Goal: Task Accomplishment & Management: Use online tool/utility

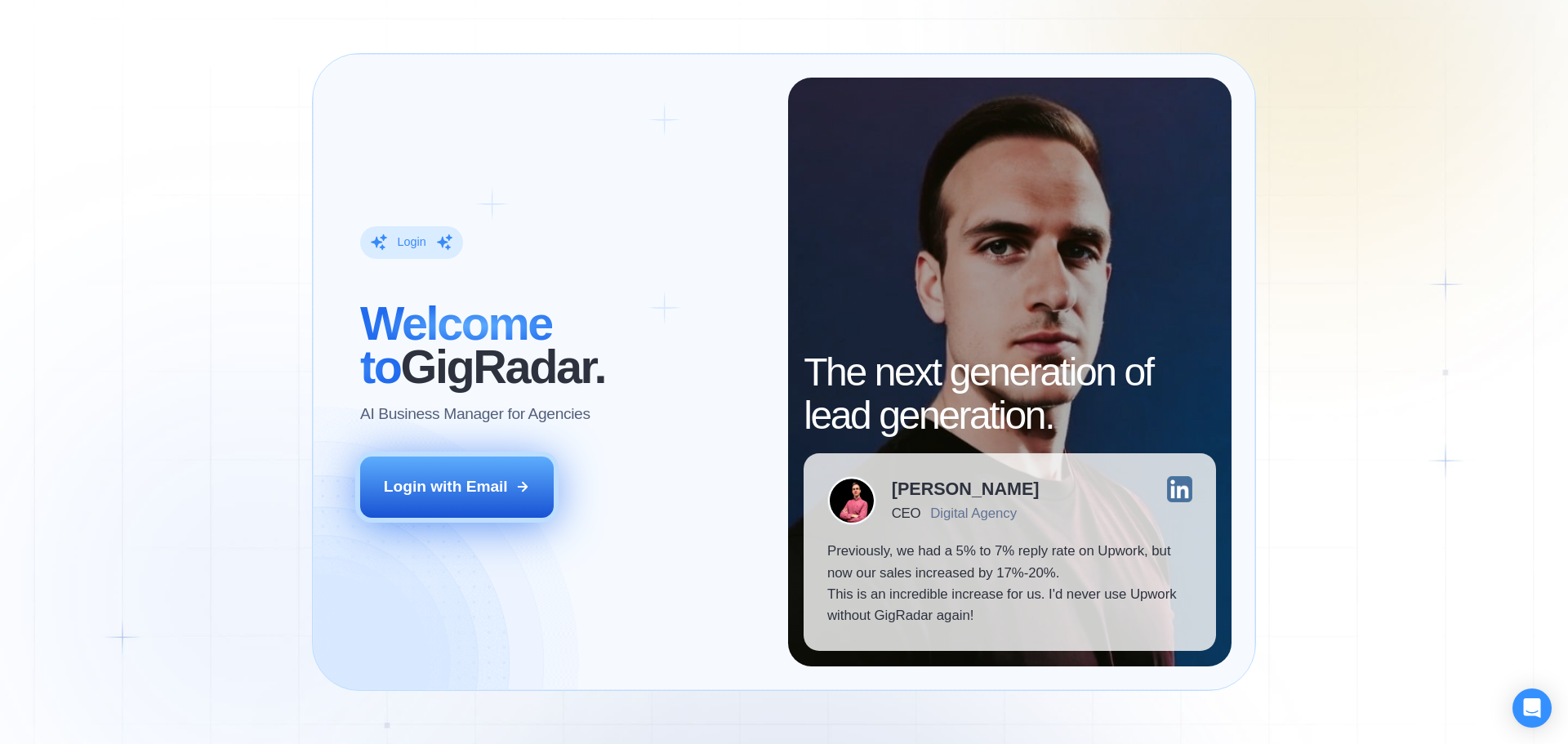
click at [472, 498] on button "Login with Email" at bounding box center [457, 487] width 194 height 60
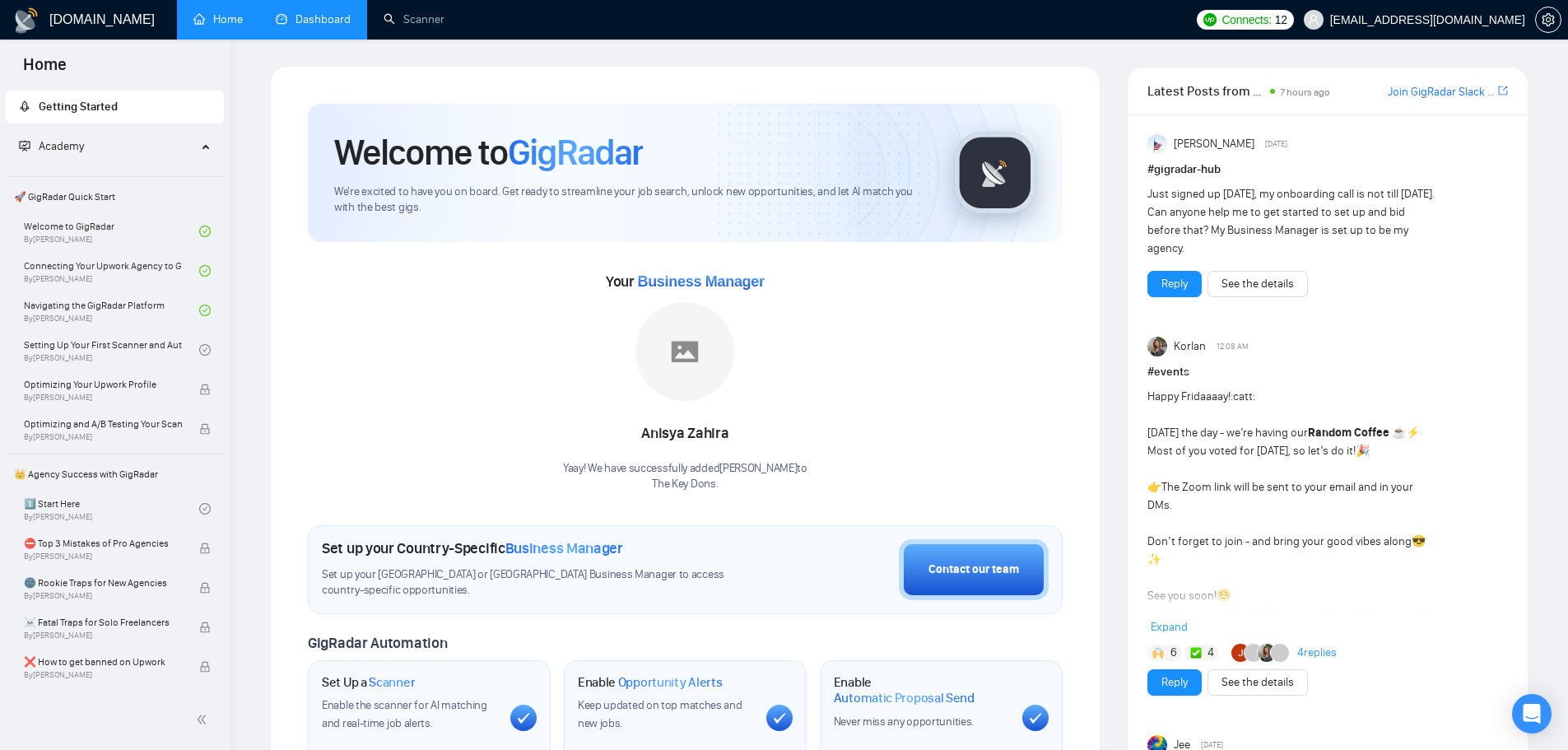
click at [342, 13] on link "Dashboard" at bounding box center [313, 19] width 75 height 14
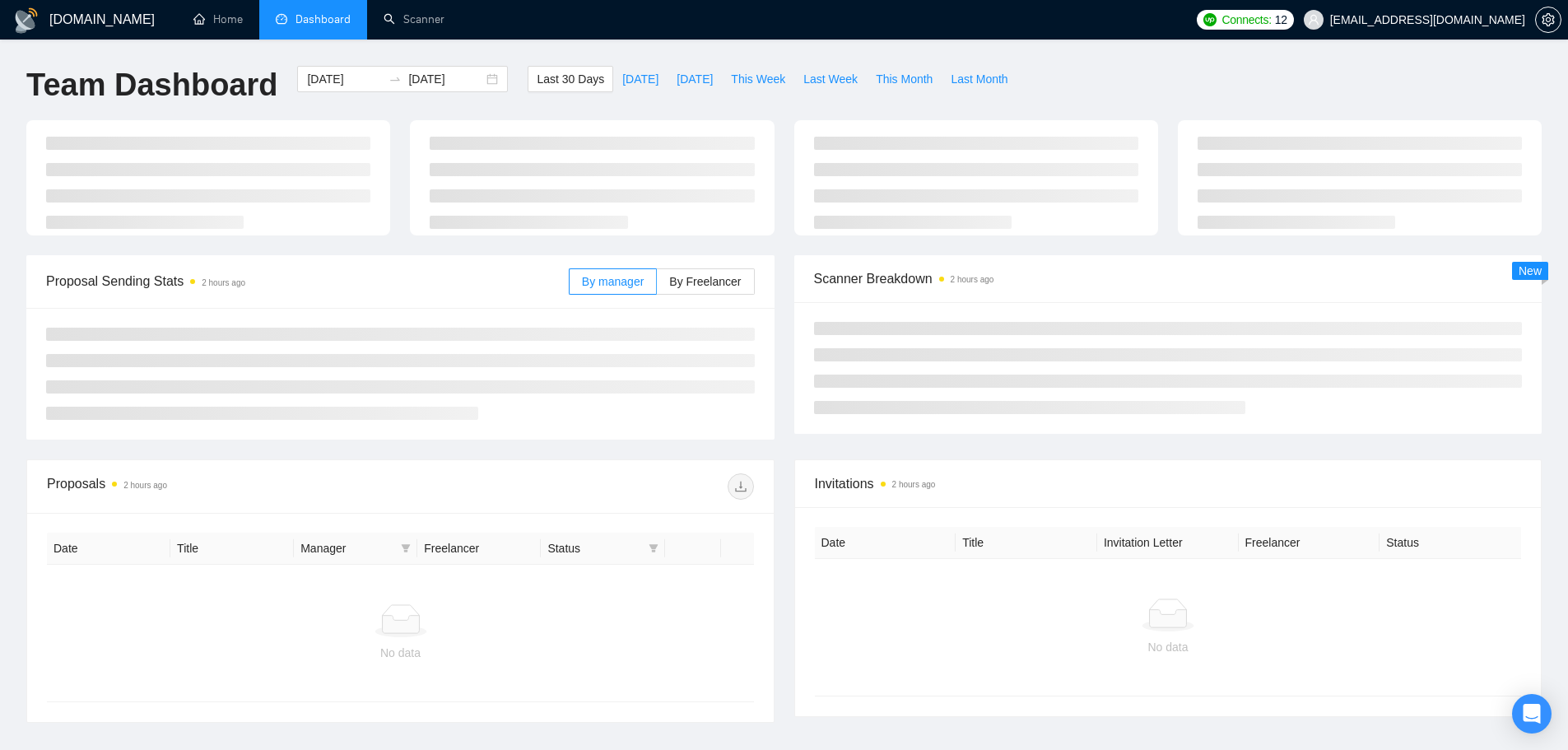
type input "2025-08-20"
type input "2025-09-19"
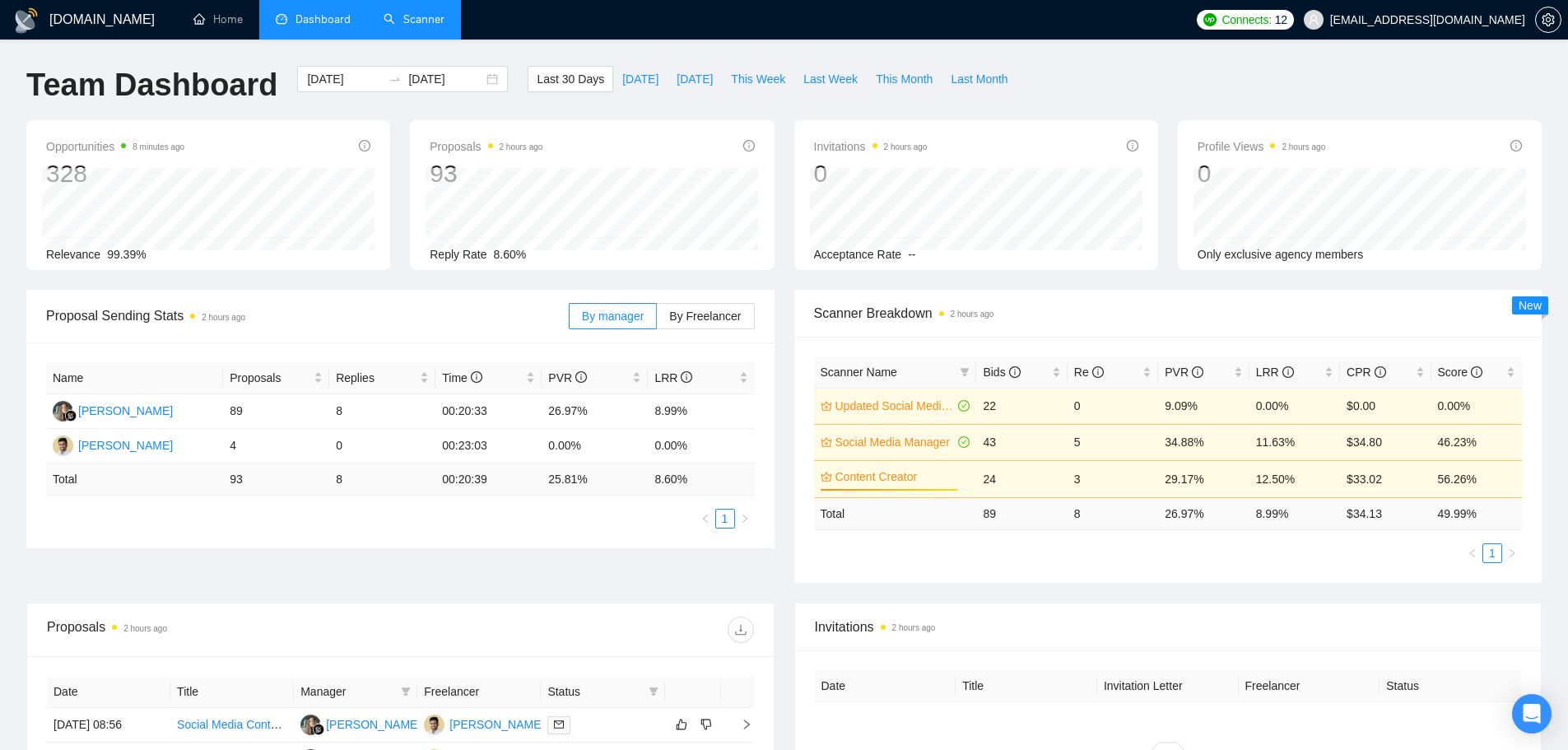
click at [402, 17] on link "Scanner" at bounding box center [414, 19] width 61 height 14
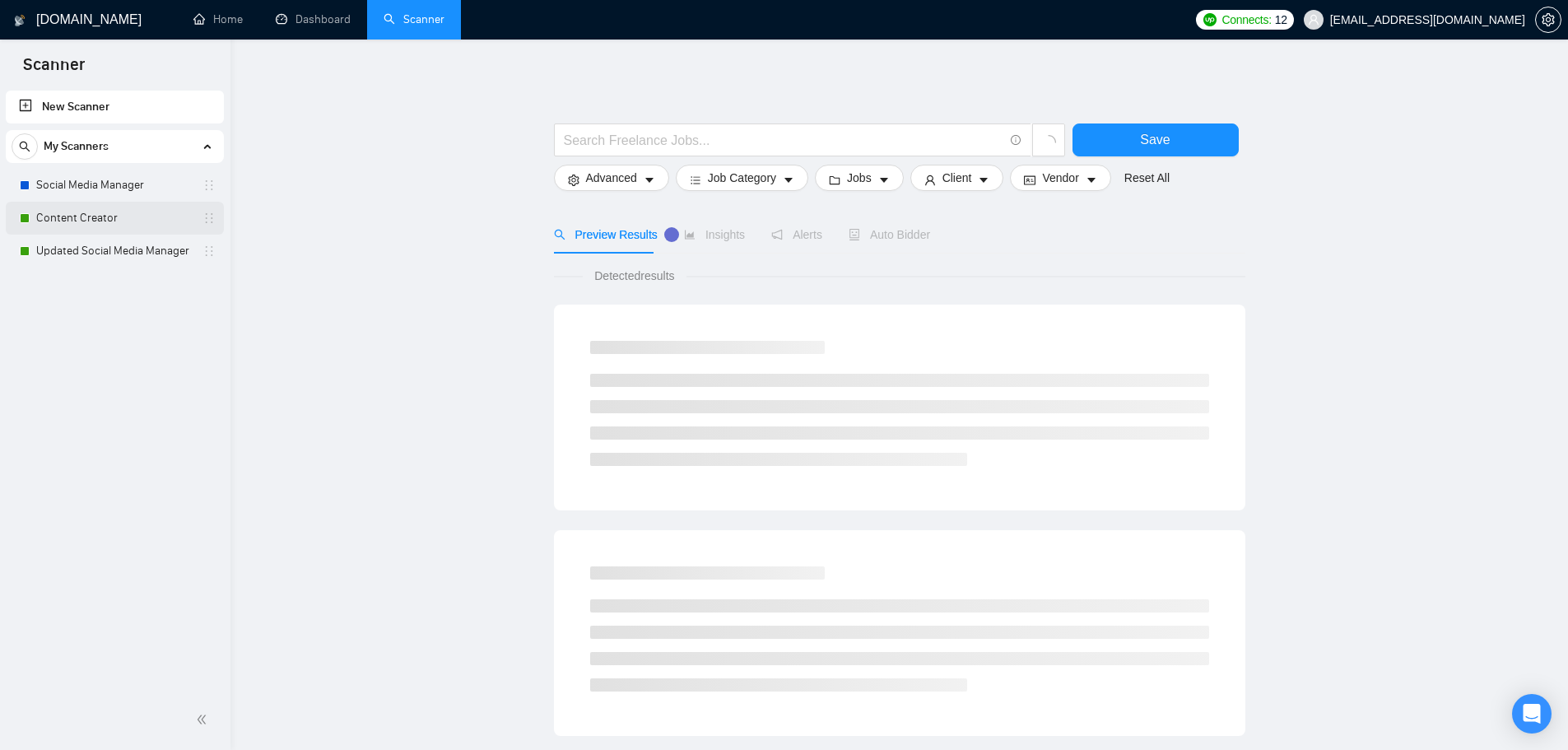
click at [83, 219] on link "Content Creator" at bounding box center [115, 217] width 157 height 33
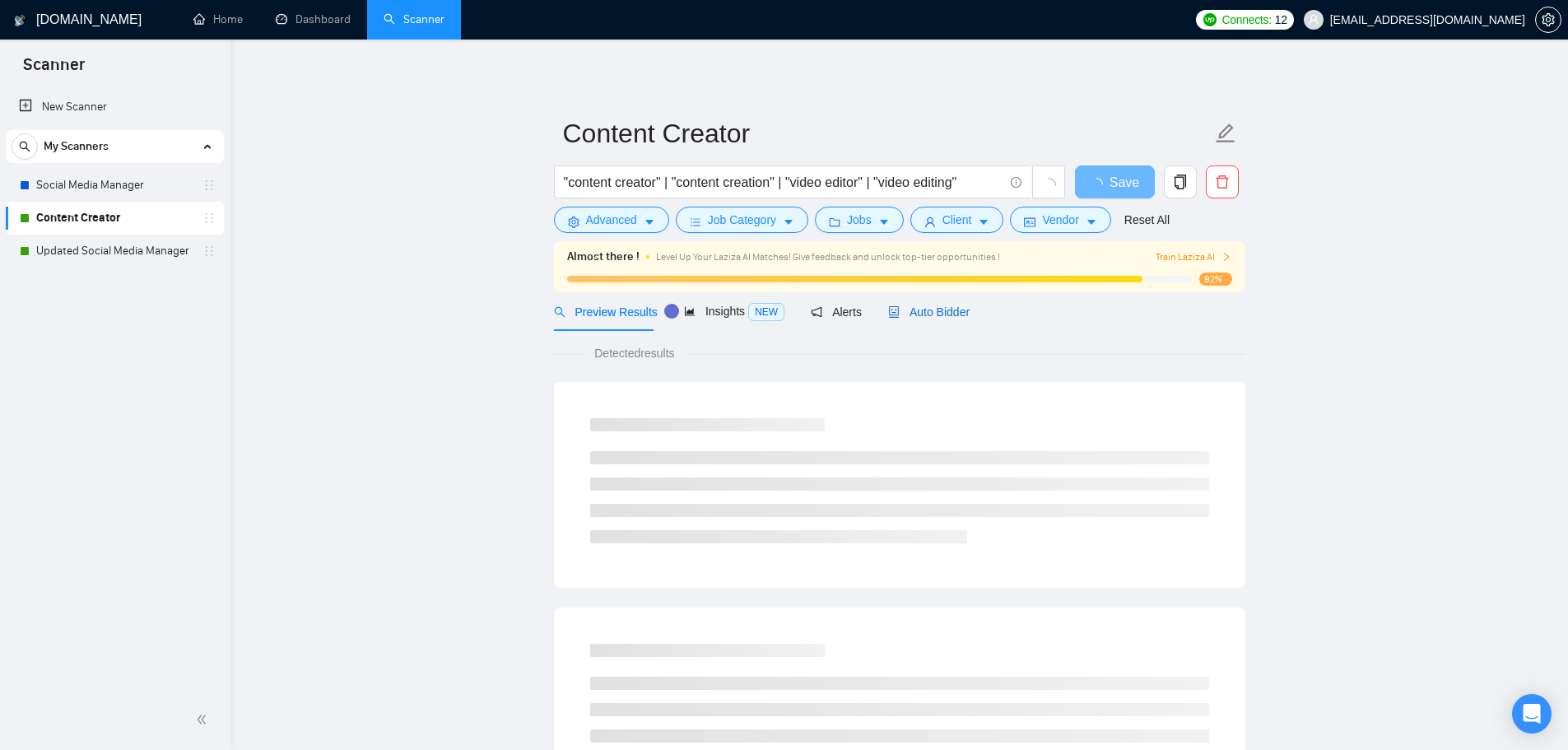
click at [928, 309] on span "Auto Bidder" at bounding box center [928, 312] width 82 height 13
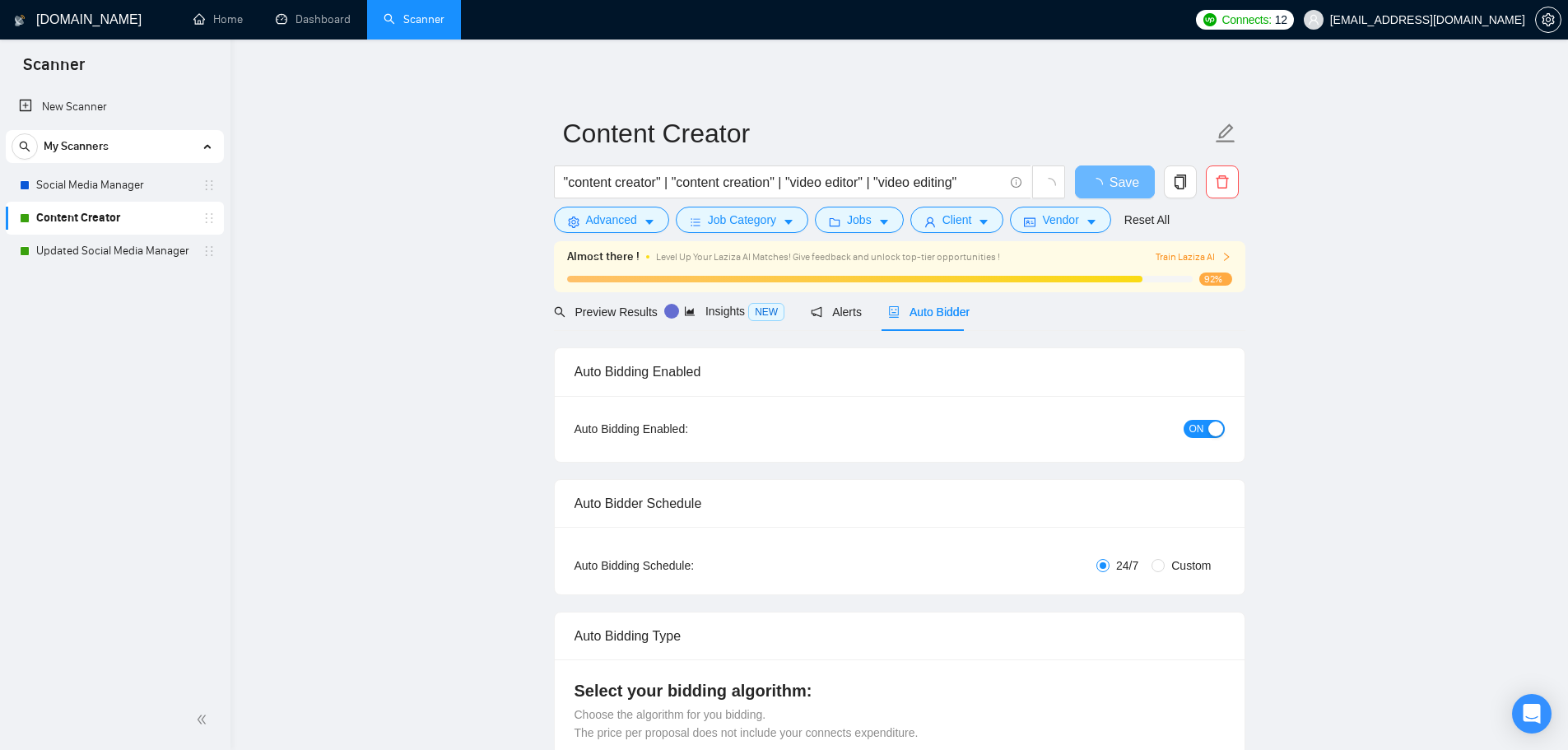
checkbox input "true"
click at [1207, 431] on button "ON" at bounding box center [1204, 428] width 41 height 18
click at [187, 255] on link "Updated Social Media Manager" at bounding box center [115, 250] width 157 height 33
click at [1131, 186] on button "Save" at bounding box center [1115, 181] width 80 height 33
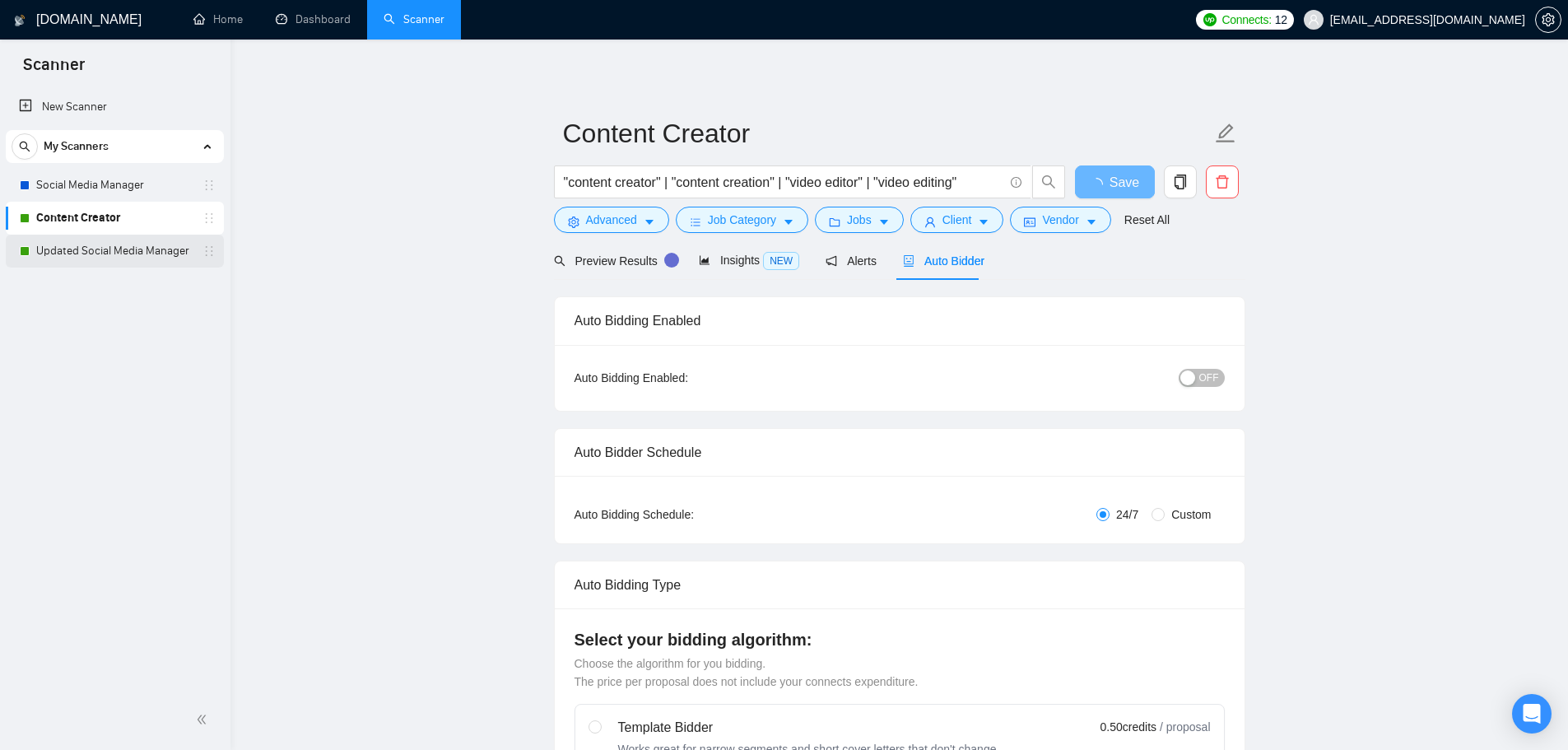
click at [131, 249] on link "Updated Social Media Manager" at bounding box center [115, 250] width 157 height 33
checkbox input "true"
click at [163, 256] on link "Updated Social Media Manager" at bounding box center [115, 250] width 157 height 33
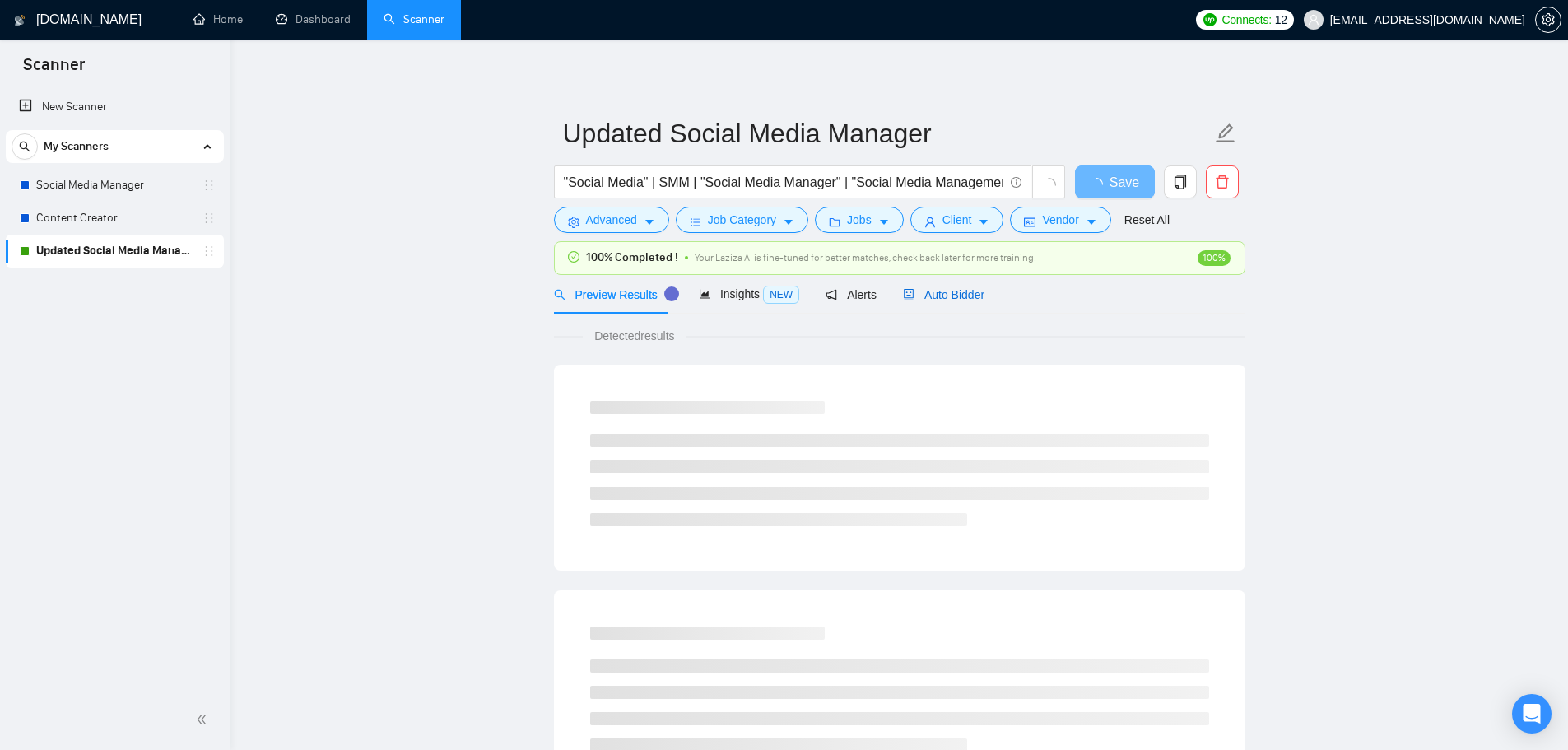
click at [932, 292] on span "Auto Bidder" at bounding box center [944, 295] width 82 height 13
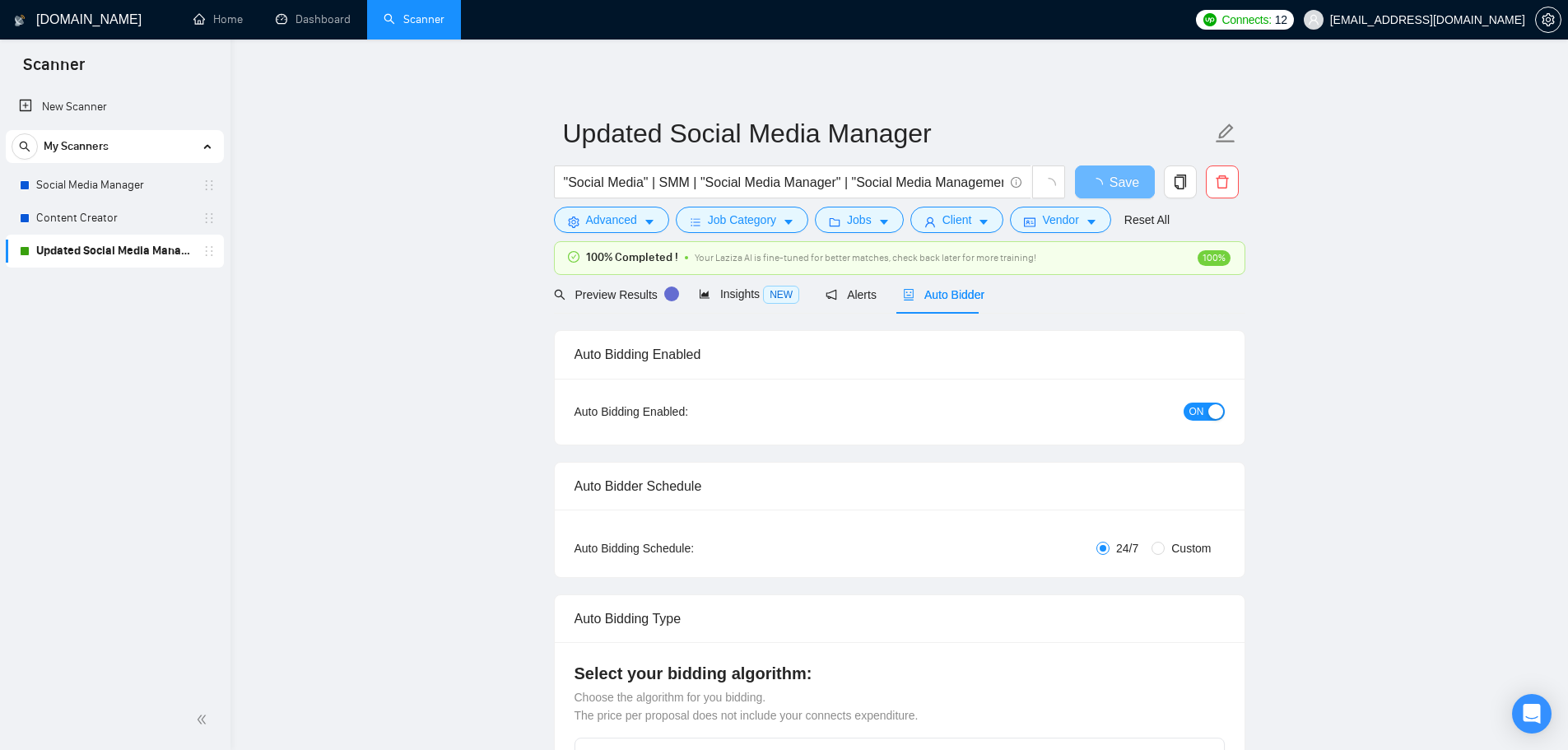
checkbox input "true"
click at [1211, 410] on div "button" at bounding box center [1216, 412] width 15 height 15
click at [1137, 190] on button "Save" at bounding box center [1115, 181] width 80 height 33
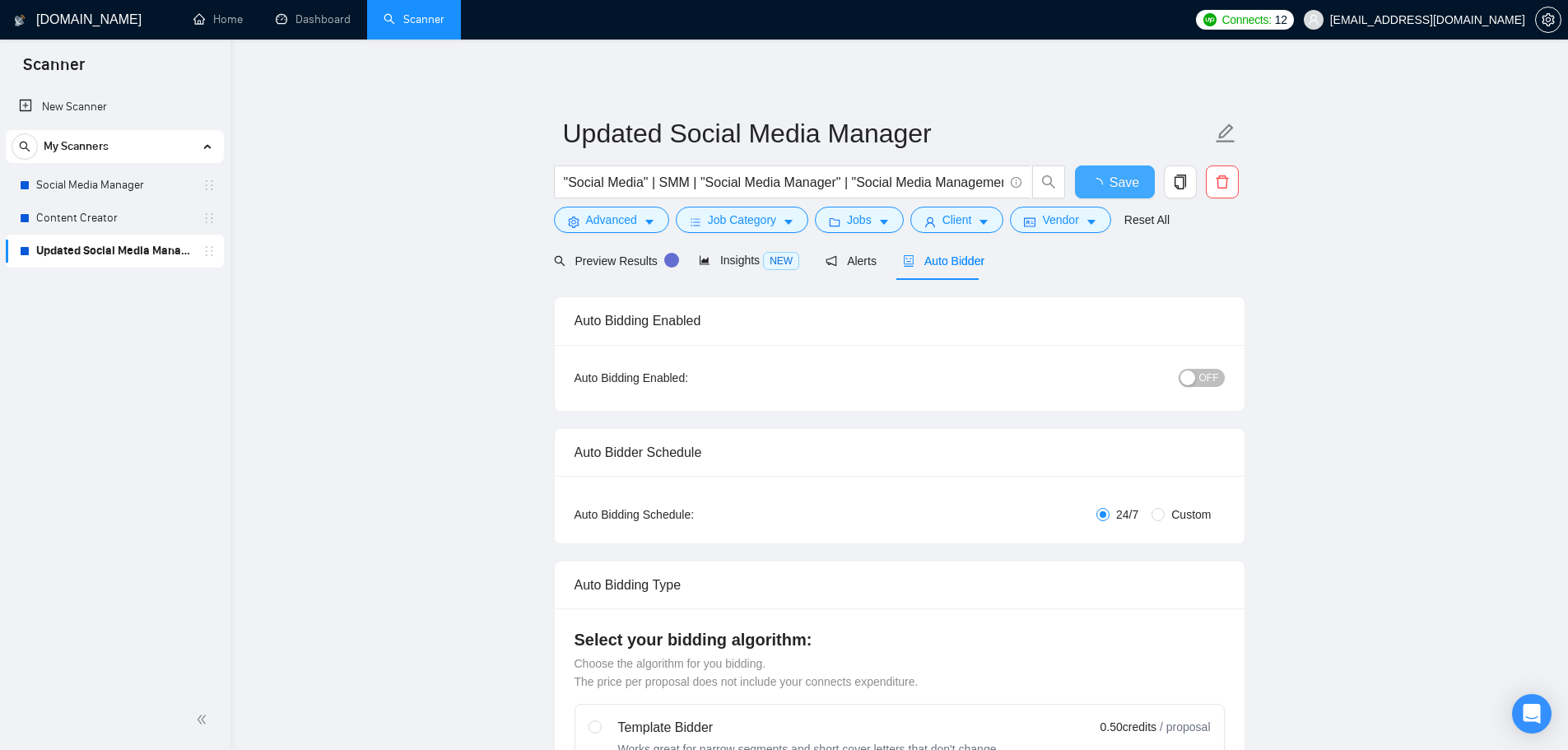
checkbox input "true"
click at [843, 266] on span "Alerts" at bounding box center [851, 261] width 51 height 13
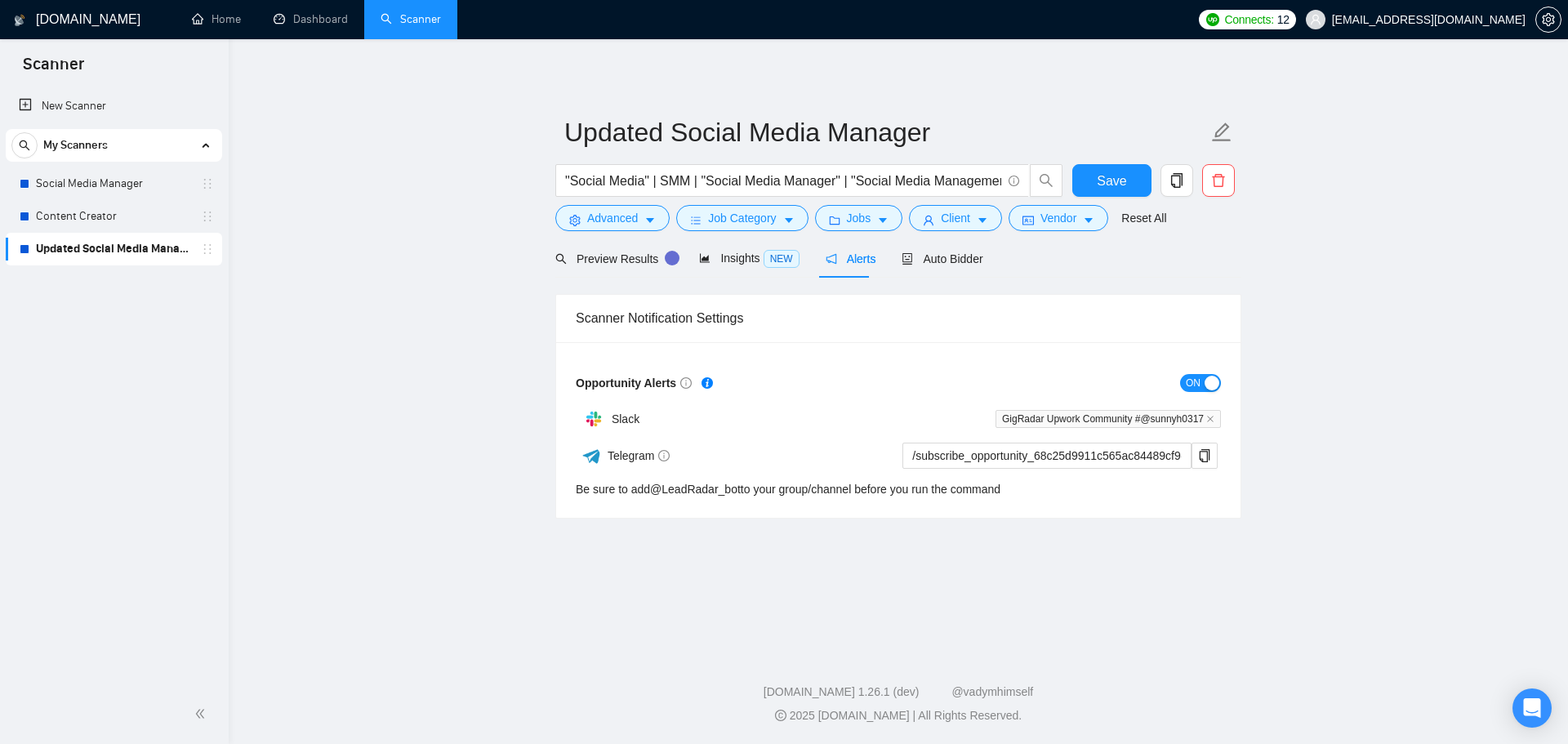
click at [1202, 384] on button "ON" at bounding box center [1200, 382] width 41 height 18
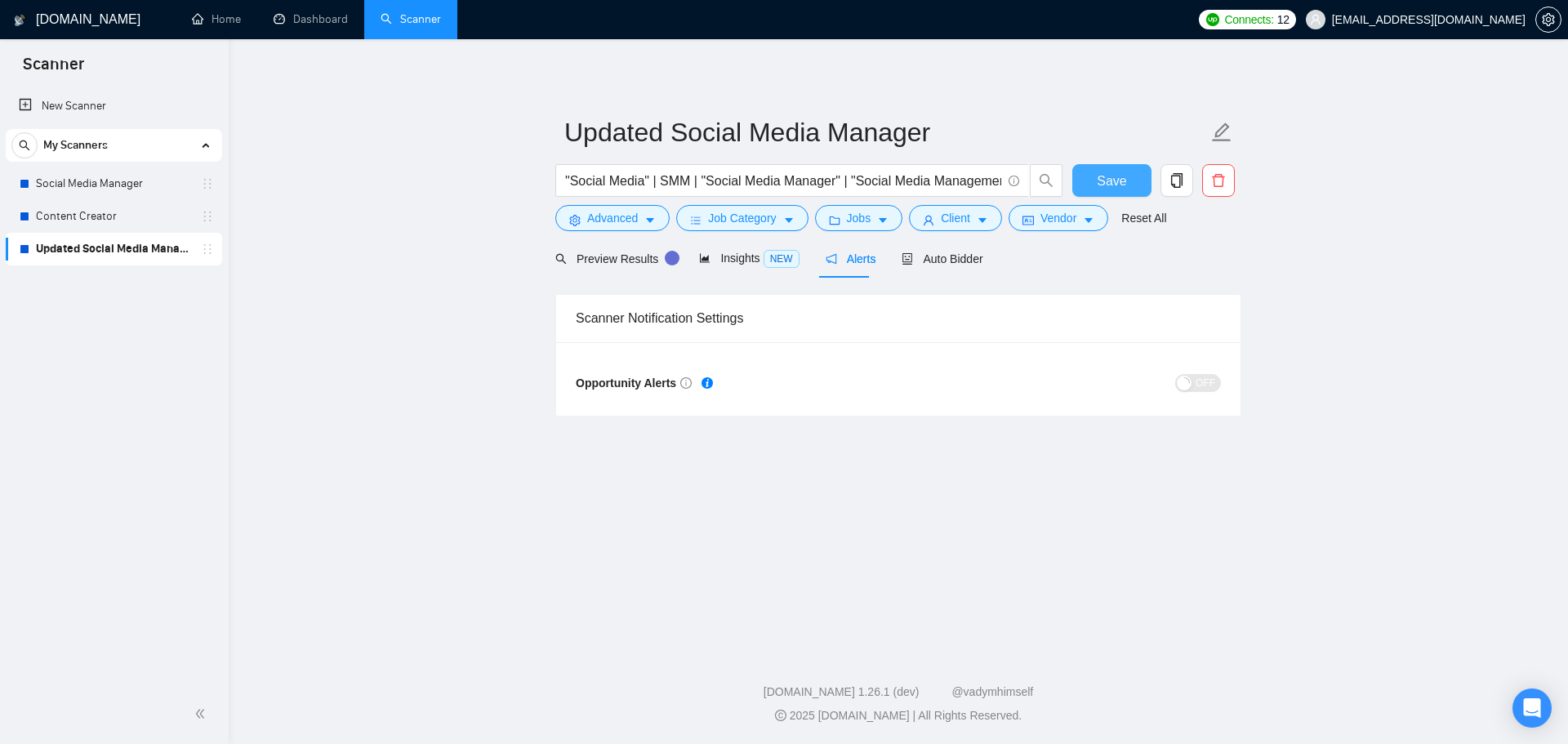
click at [1094, 183] on button "Save" at bounding box center [1112, 180] width 79 height 33
click at [105, 226] on link "Content Creator" at bounding box center [114, 216] width 156 height 33
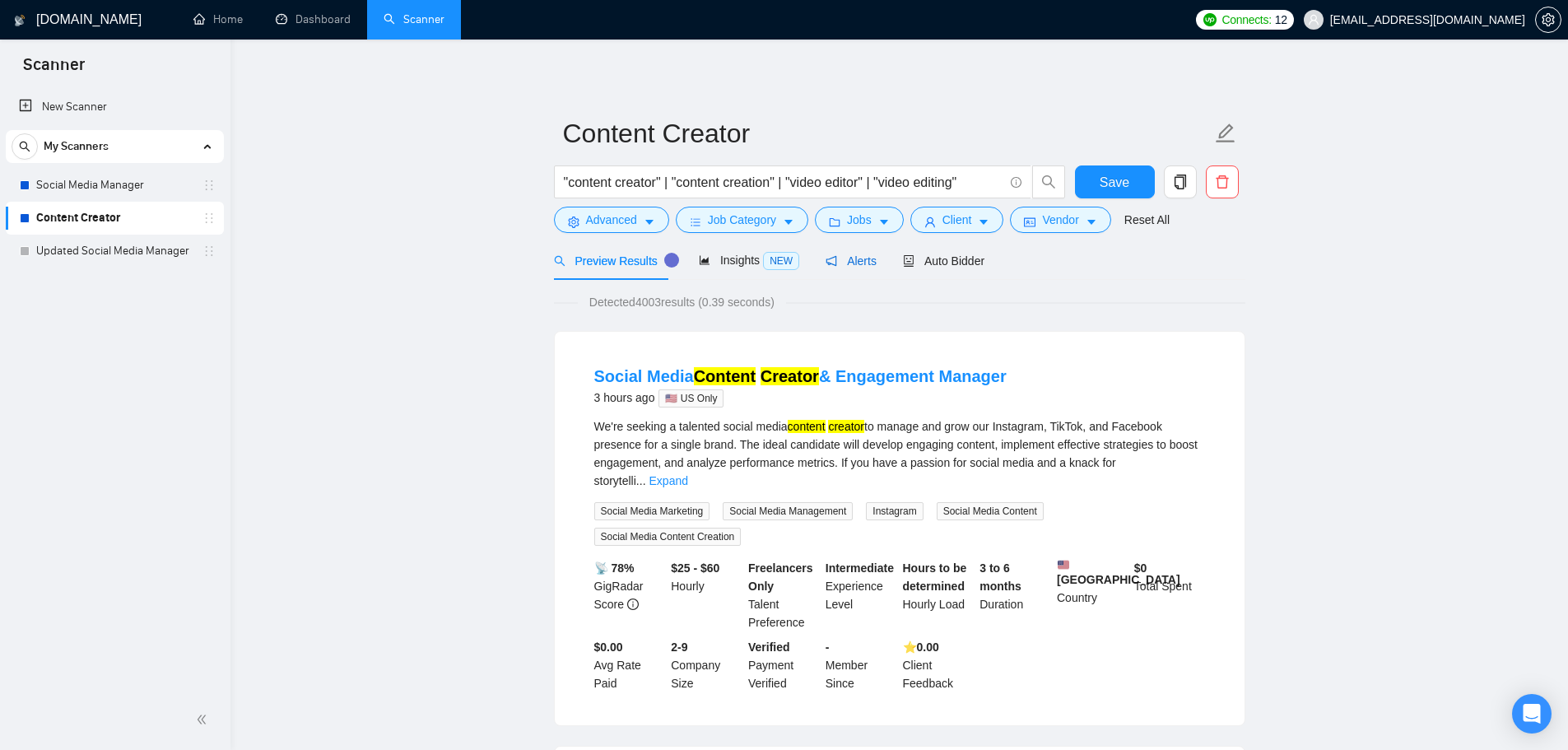
click at [826, 260] on icon "notification" at bounding box center [832, 261] width 12 height 12
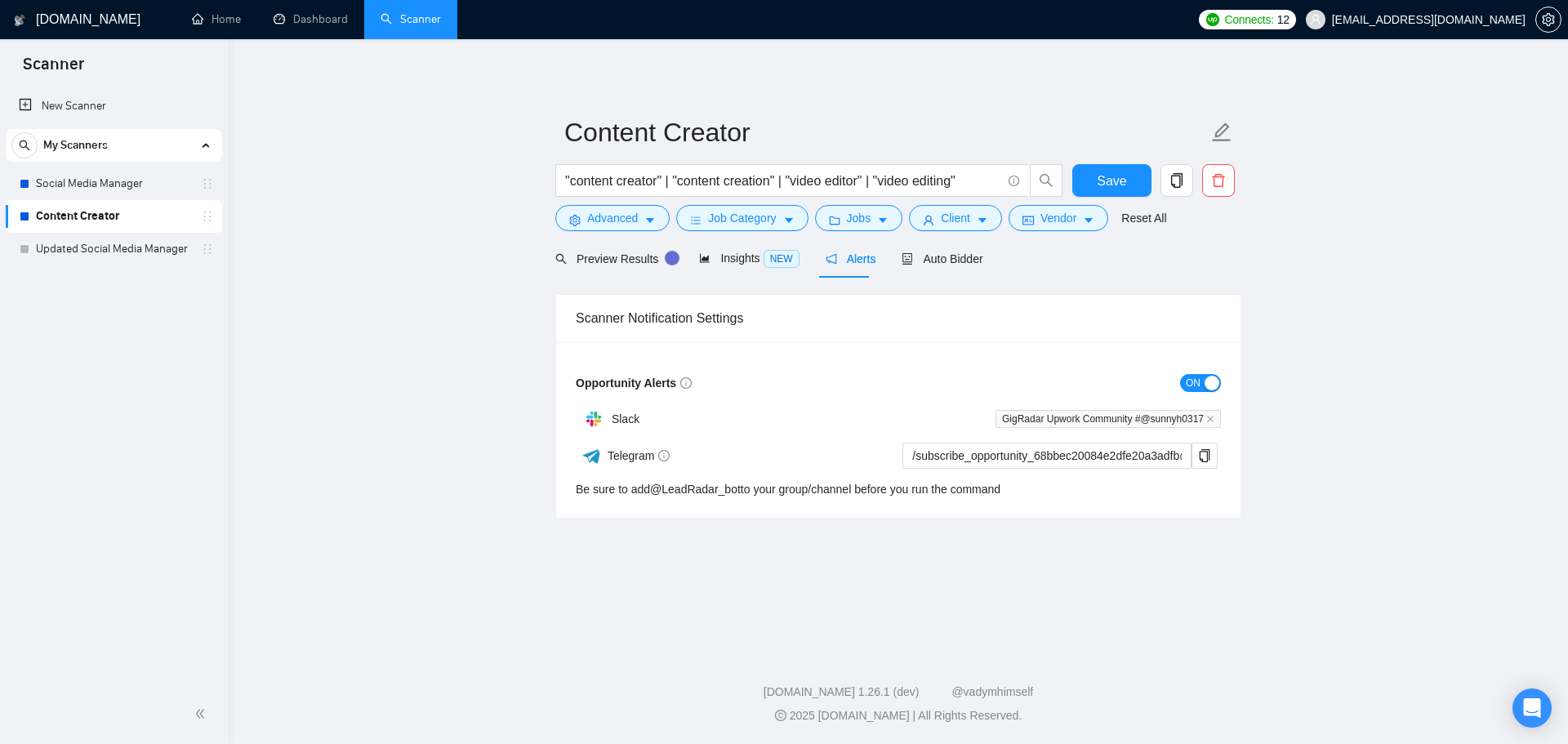
click at [1200, 385] on span "ON" at bounding box center [1193, 382] width 15 height 18
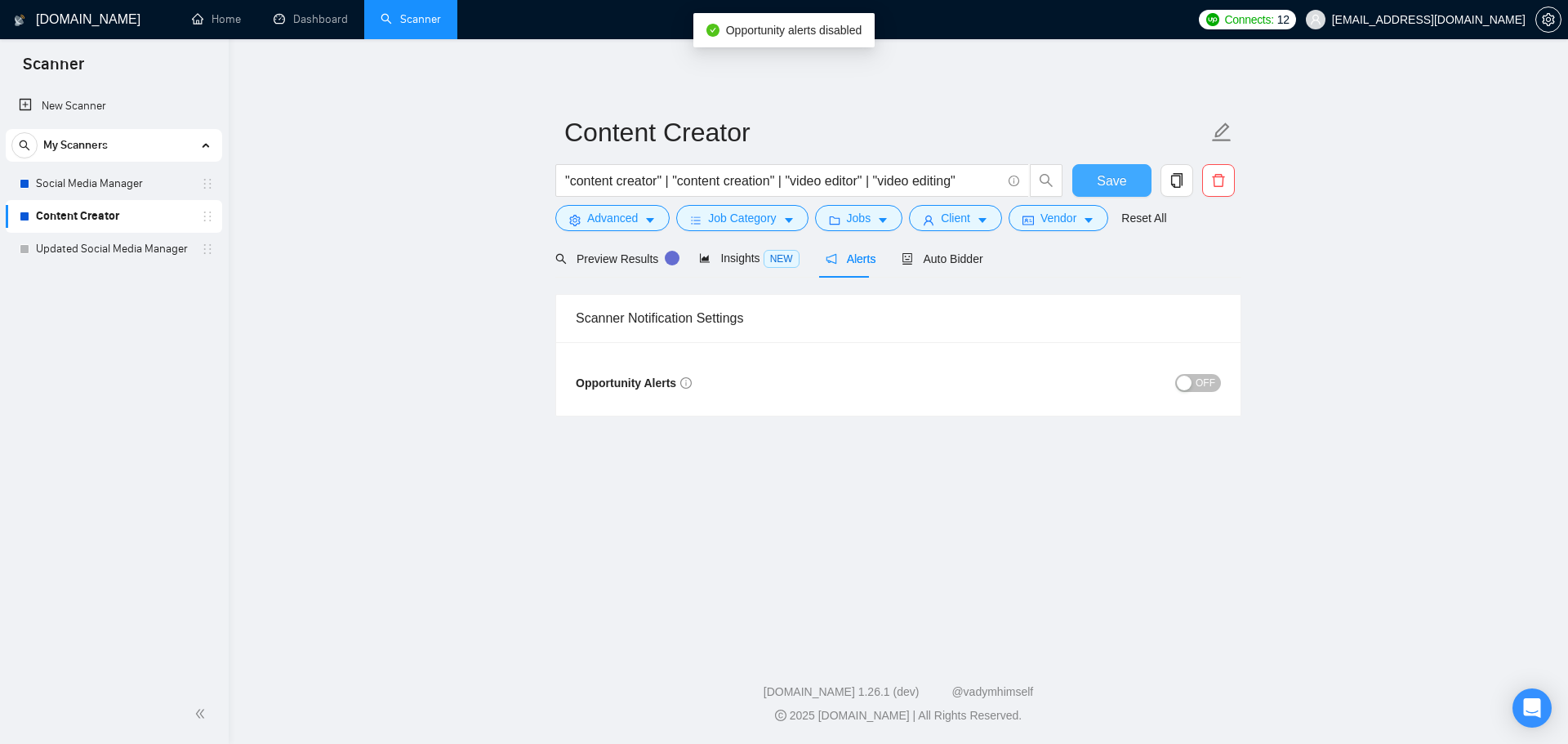
click at [1107, 182] on span "Save" at bounding box center [1111, 181] width 29 height 20
click at [120, 186] on link "Social Media Manager" at bounding box center [114, 183] width 156 height 33
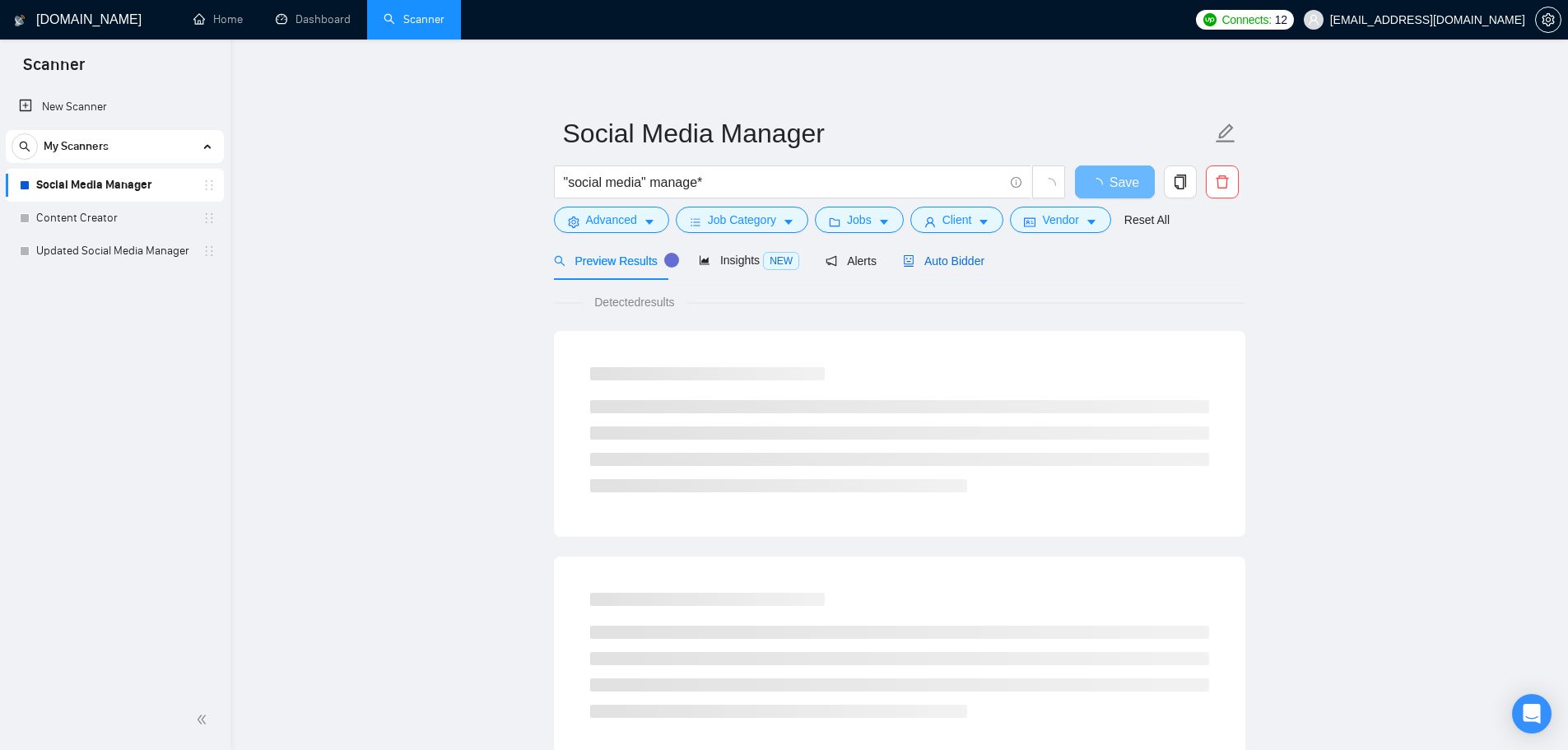
click at [932, 254] on span "Auto Bidder" at bounding box center [944, 261] width 82 height 13
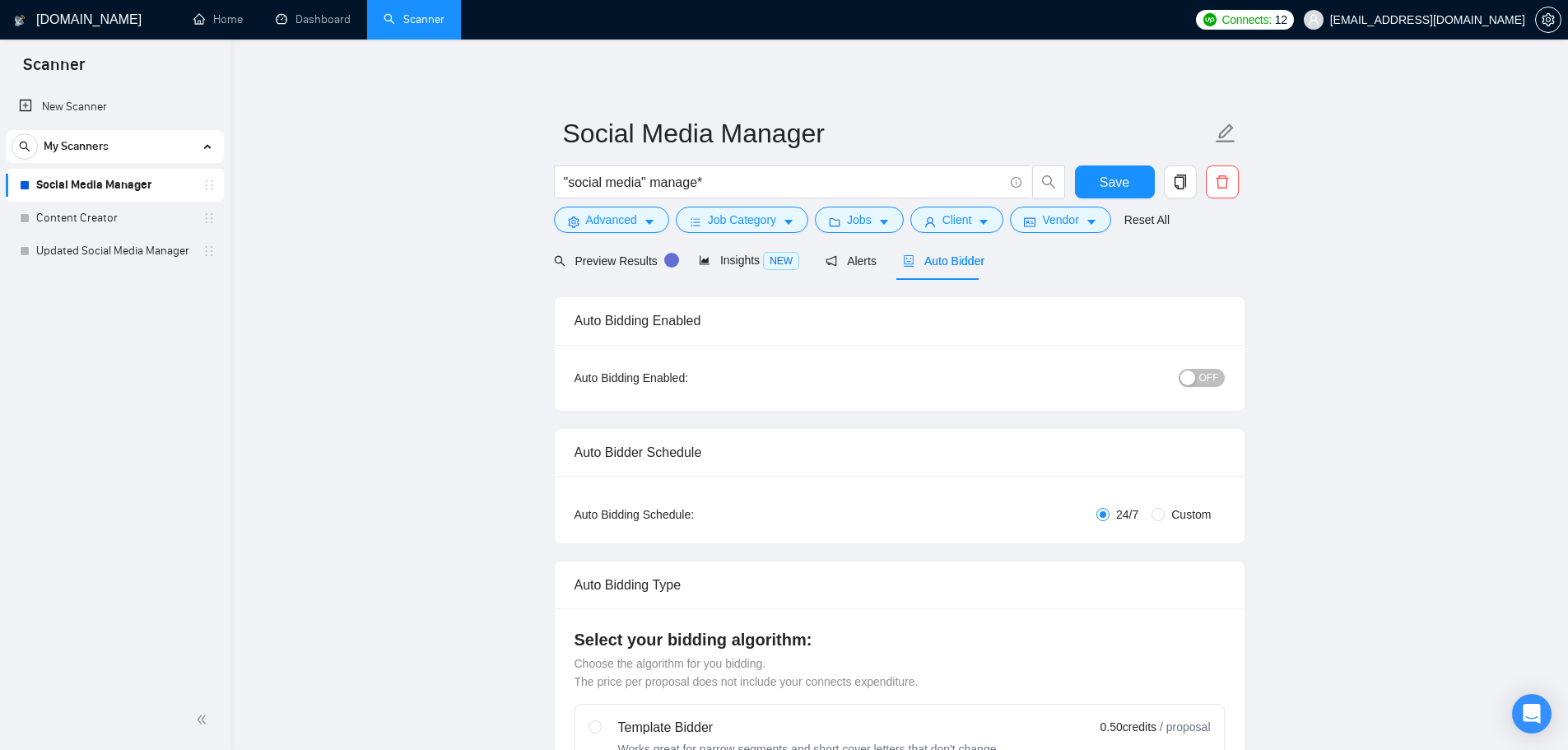
checkbox input "true"
click at [875, 263] on div "Preview Results Insights NEW Alerts Auto Bidder" at bounding box center [769, 260] width 431 height 39
click at [846, 261] on span "Alerts" at bounding box center [851, 261] width 51 height 13
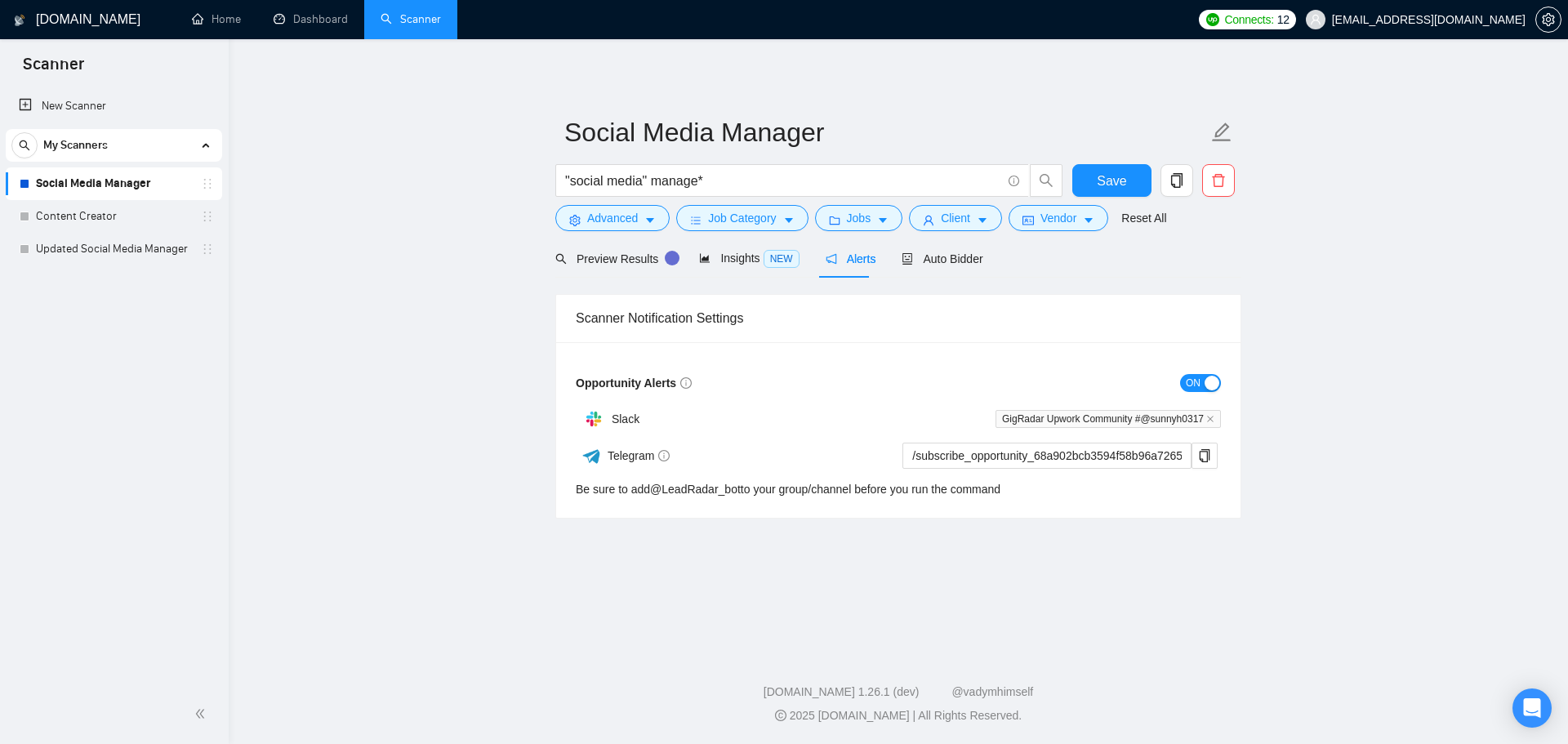
click at [1216, 380] on div "button" at bounding box center [1213, 383] width 15 height 15
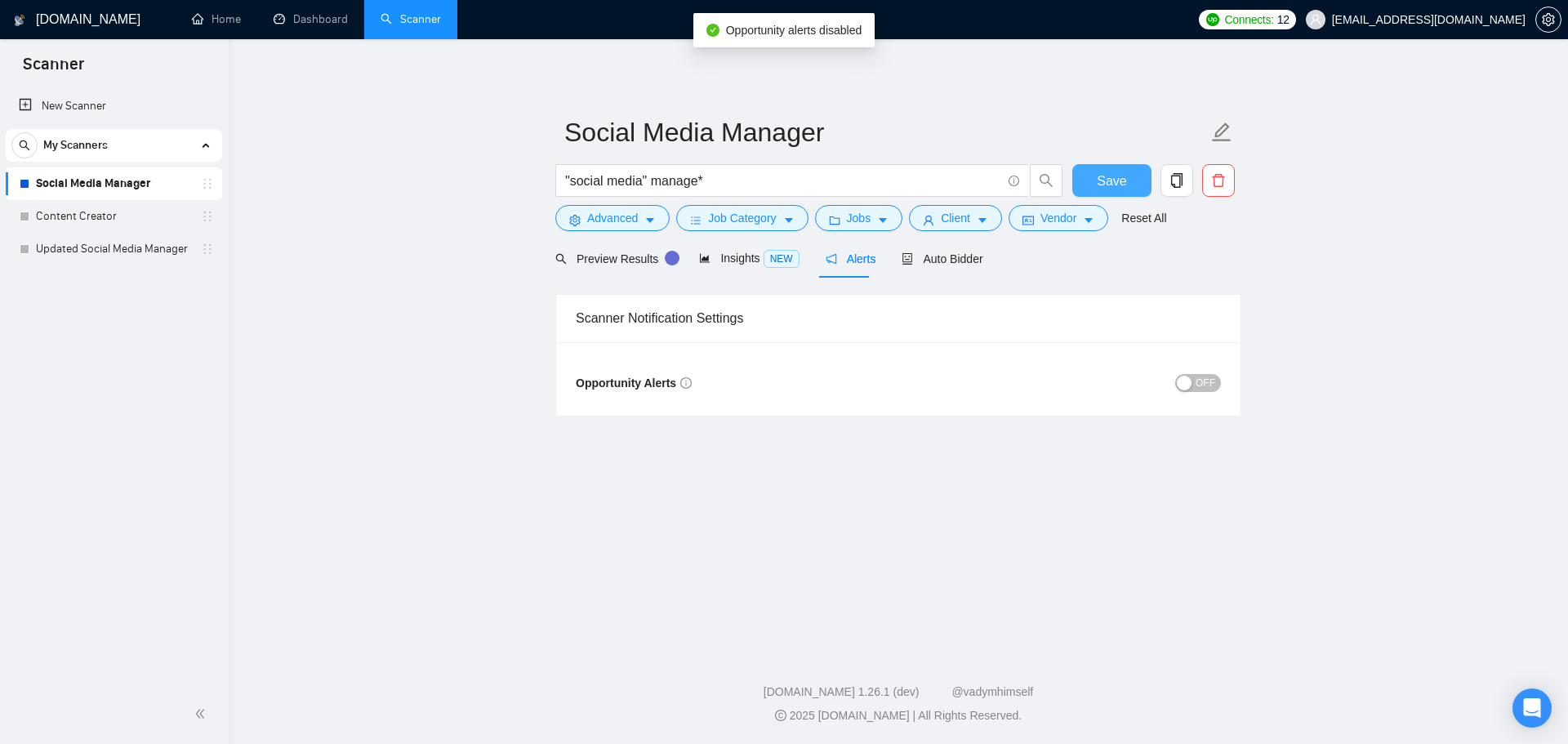
click at [1106, 176] on span "Save" at bounding box center [1111, 181] width 29 height 20
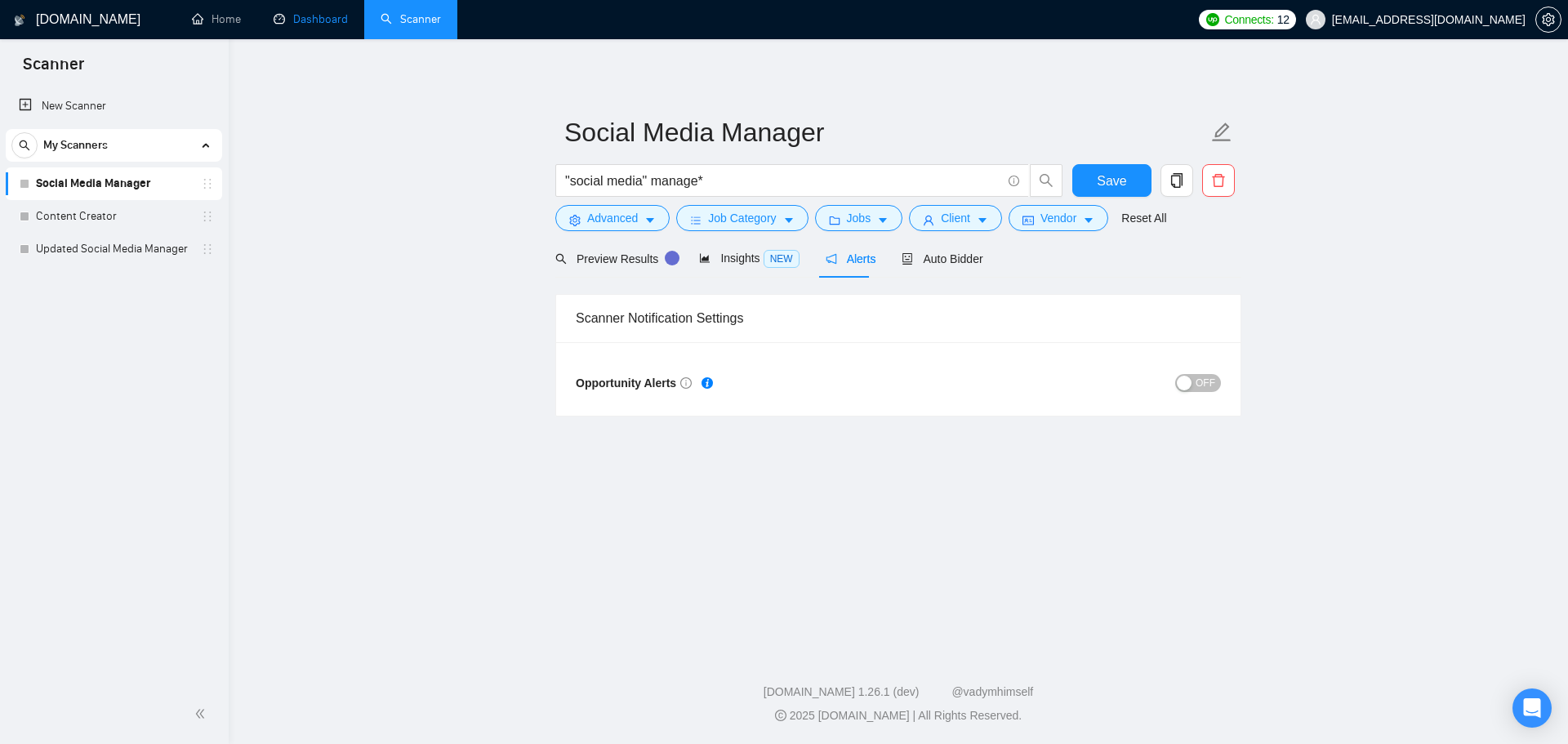
click at [331, 18] on link "Dashboard" at bounding box center [310, 19] width 74 height 14
